Goal: Information Seeking & Learning: Learn about a topic

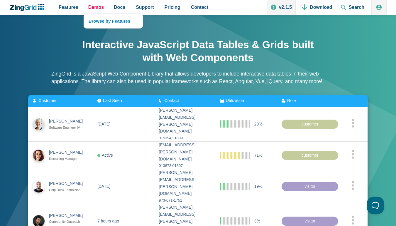
click at [96, 7] on span "Demos" at bounding box center [96, 7] width 16 height 5
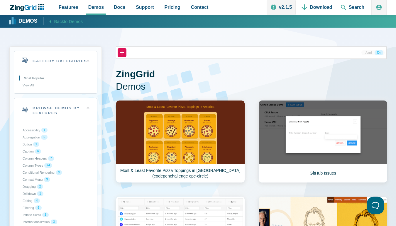
click at [55, 207] on button "Filtering 6" at bounding box center [56, 207] width 68 height 7
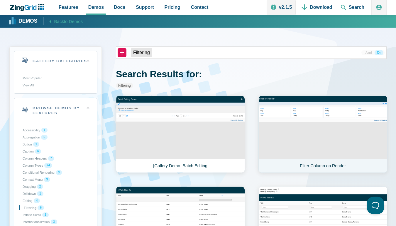
click at [323, 134] on link "Filter Column on Render" at bounding box center [322, 133] width 129 height 77
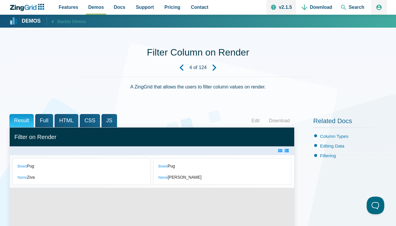
click at [67, 21] on span "Back" at bounding box center [62, 21] width 10 height 5
